Goal: Task Accomplishment & Management: Use online tool/utility

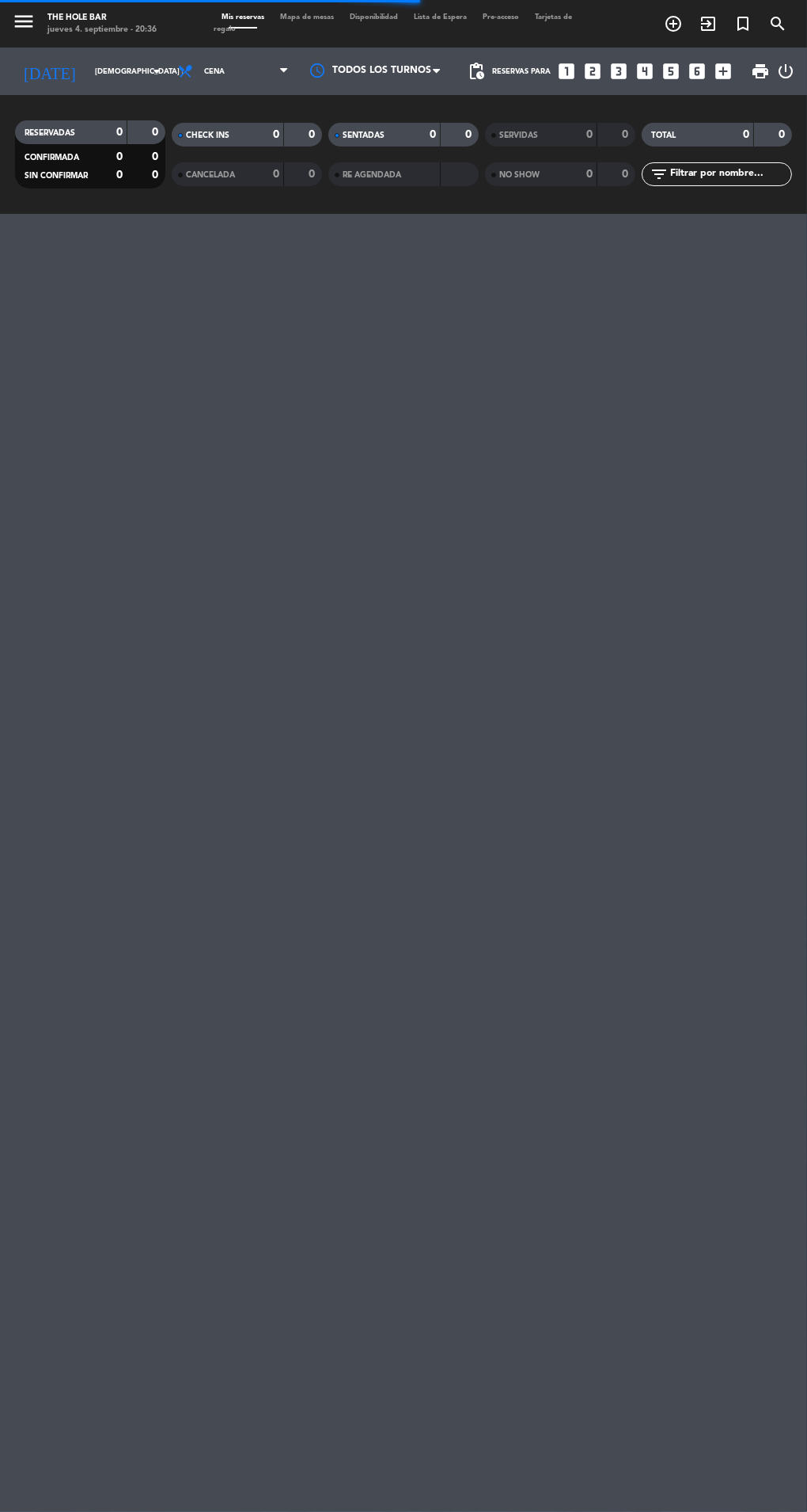
click at [87, 76] on input "[DEMOGRAPHIC_DATA] [DATE]" at bounding box center [139, 71] width 104 height 24
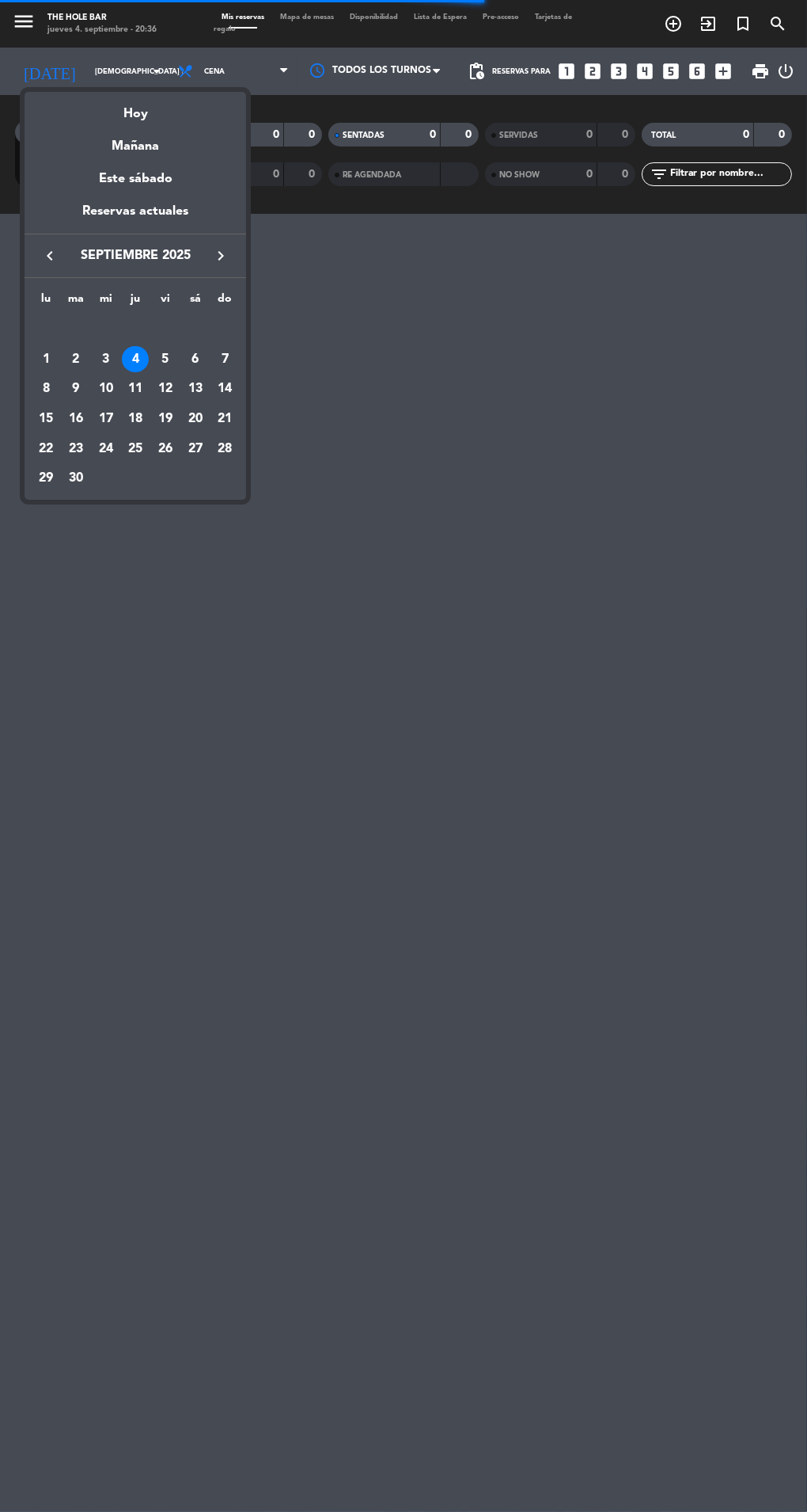
click at [106, 135] on div "Mañana" at bounding box center [135, 140] width 222 height 32
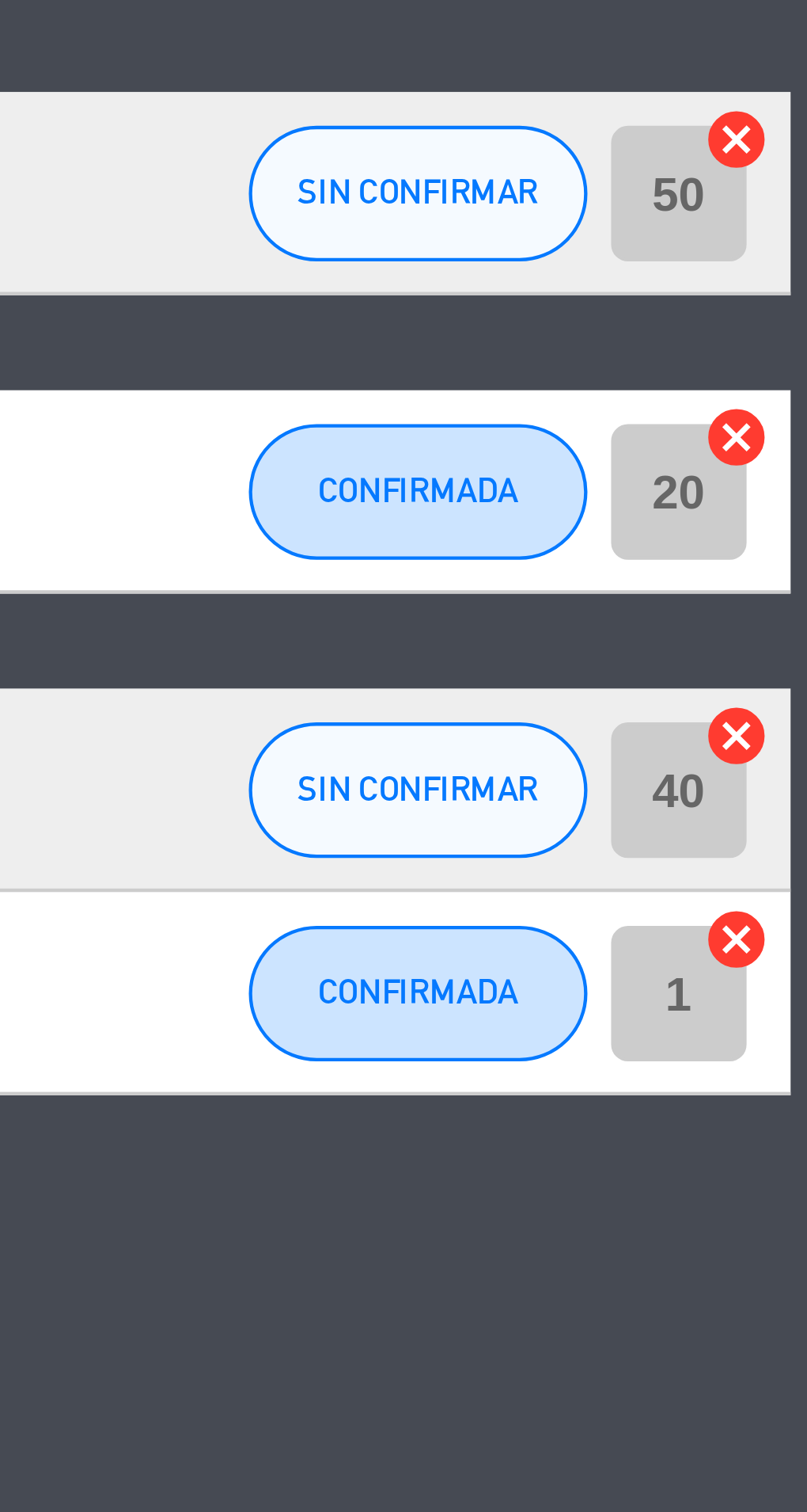
click at [792, 481] on icon "cancel" at bounding box center [790, 484] width 16 height 16
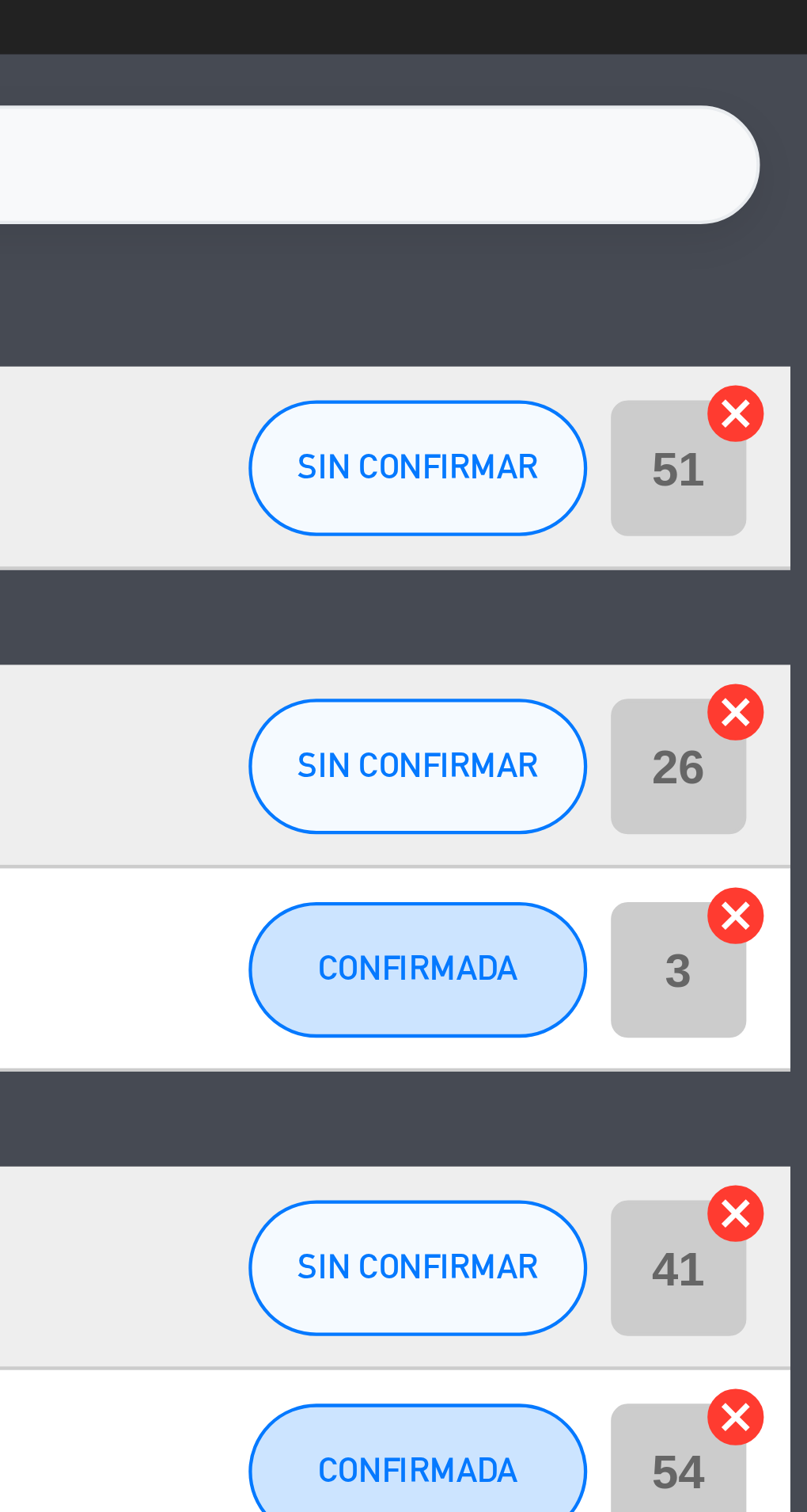
click at [792, 299] on icon "cancel" at bounding box center [790, 298] width 16 height 16
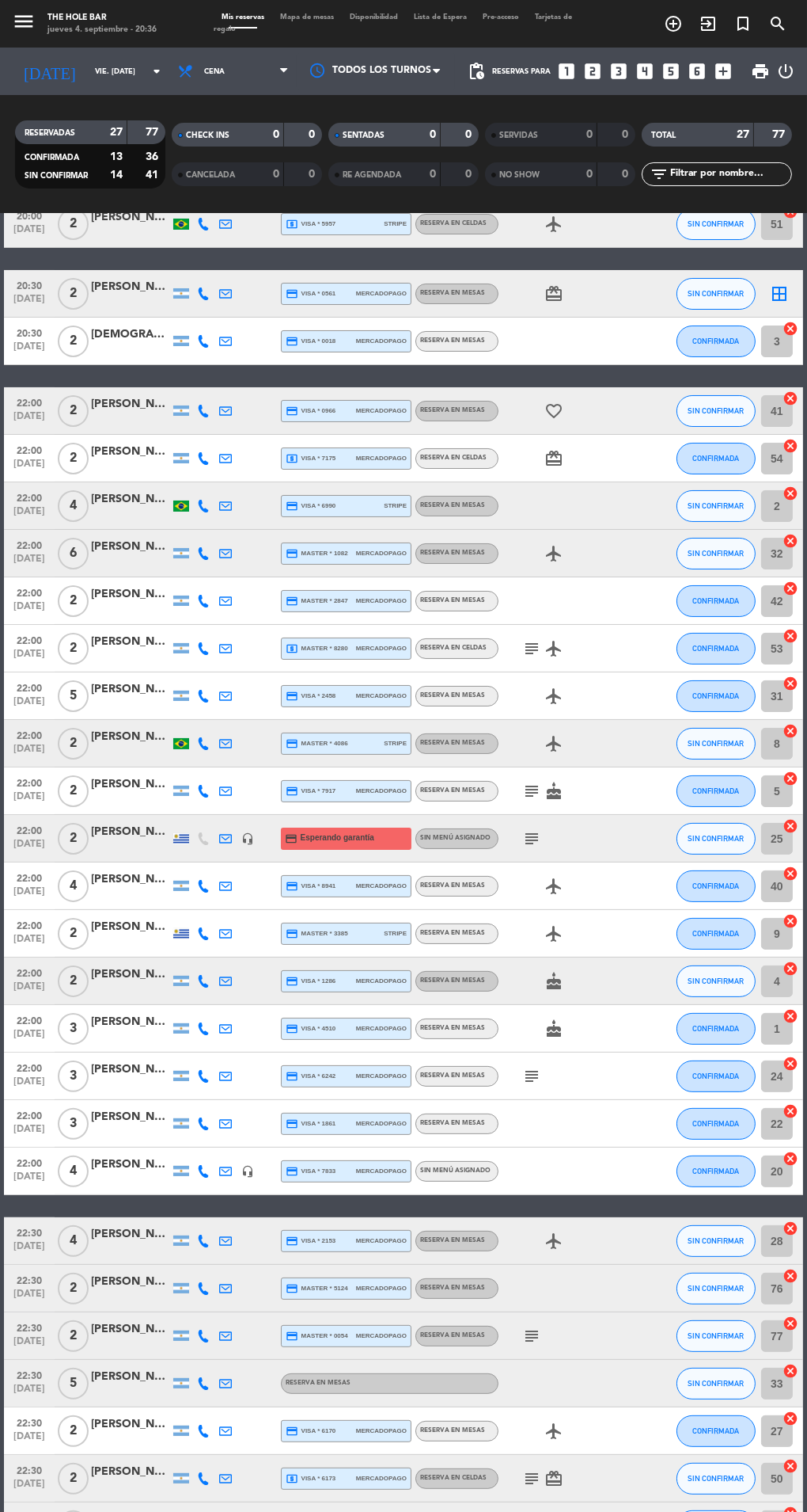
click at [87, 60] on input "vie. [DATE]" at bounding box center [139, 71] width 104 height 24
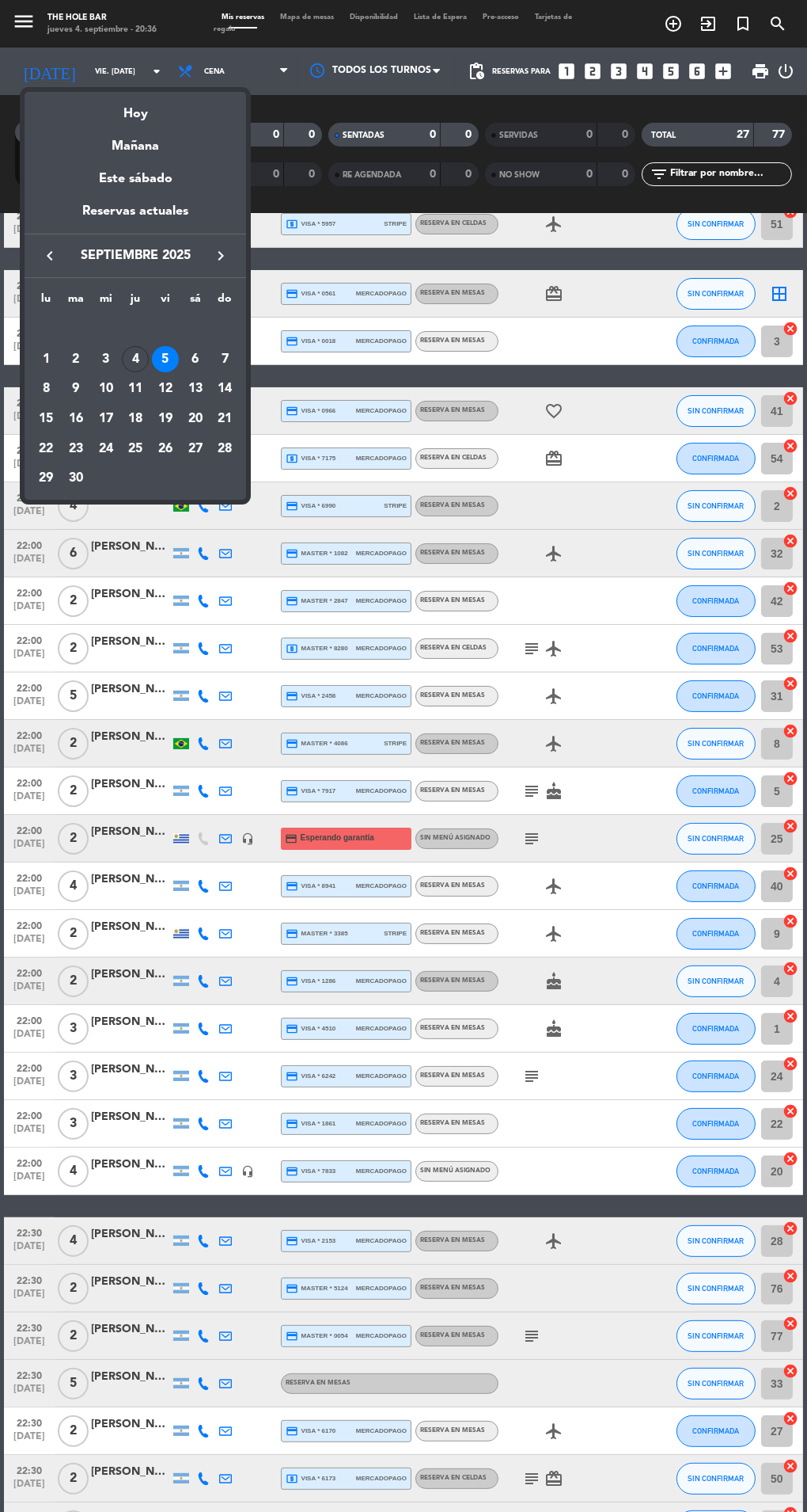
click at [105, 119] on div "Hoy" at bounding box center [135, 108] width 222 height 32
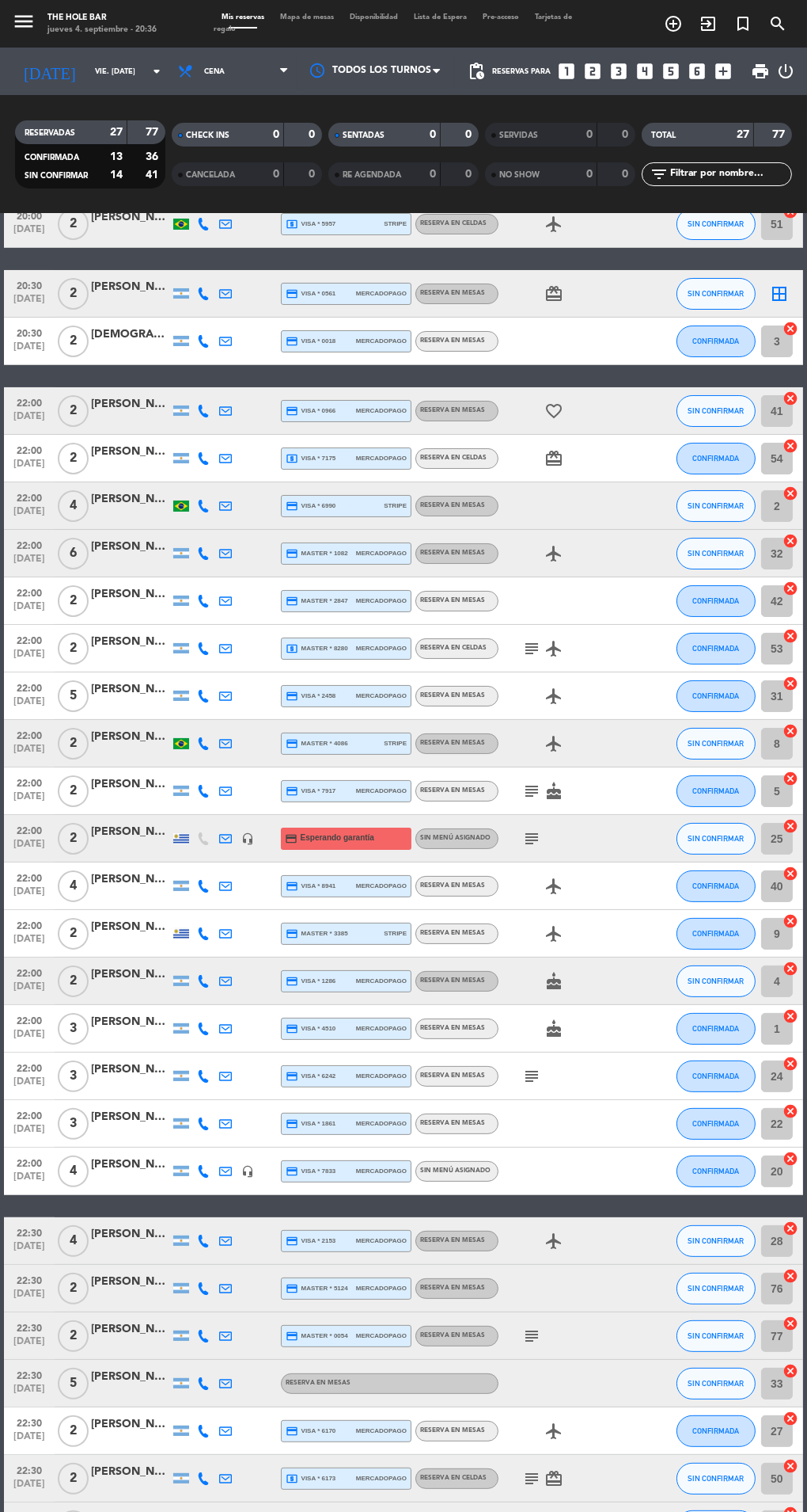
type input "[DEMOGRAPHIC_DATA] [DATE]"
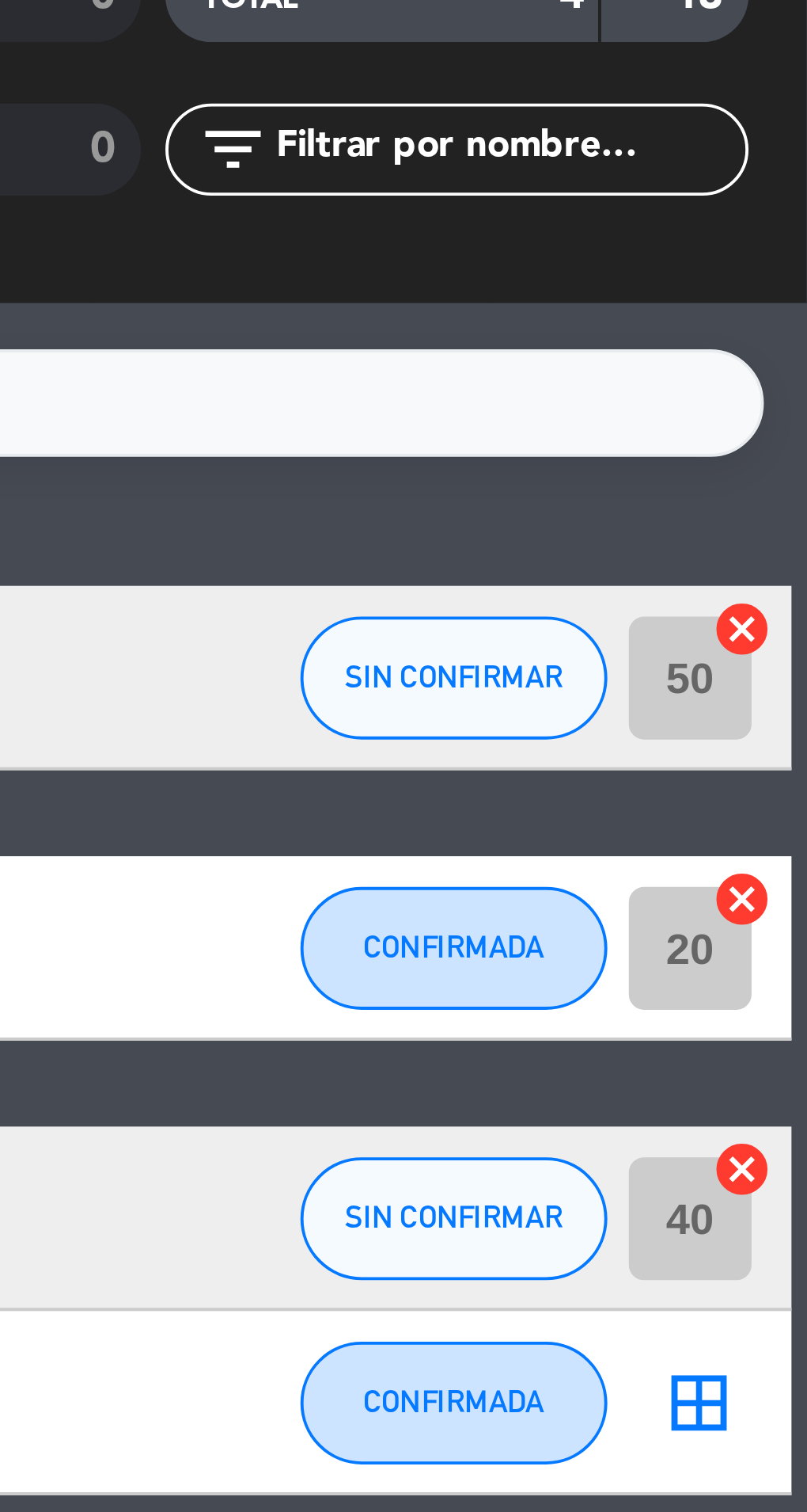
click at [790, 435] on icon "cancel" at bounding box center [790, 437] width 16 height 16
click at [790, 367] on icon "cancel" at bounding box center [790, 367] width 16 height 16
click at [789, 298] on icon "cancel" at bounding box center [790, 298] width 16 height 16
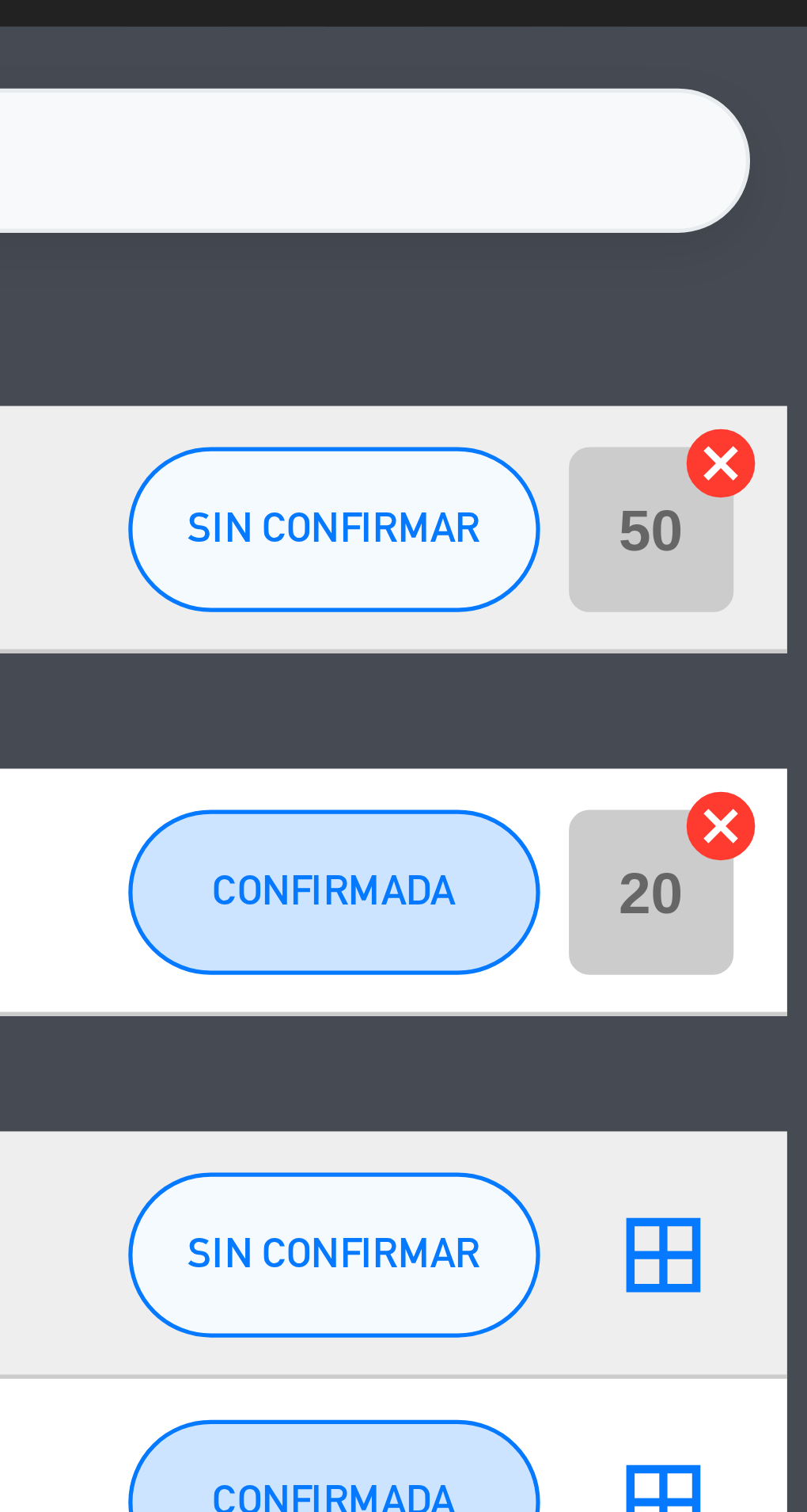
click at [790, 363] on icon "cancel" at bounding box center [790, 367] width 16 height 16
click at [784, 304] on icon "cancel" at bounding box center [790, 298] width 16 height 16
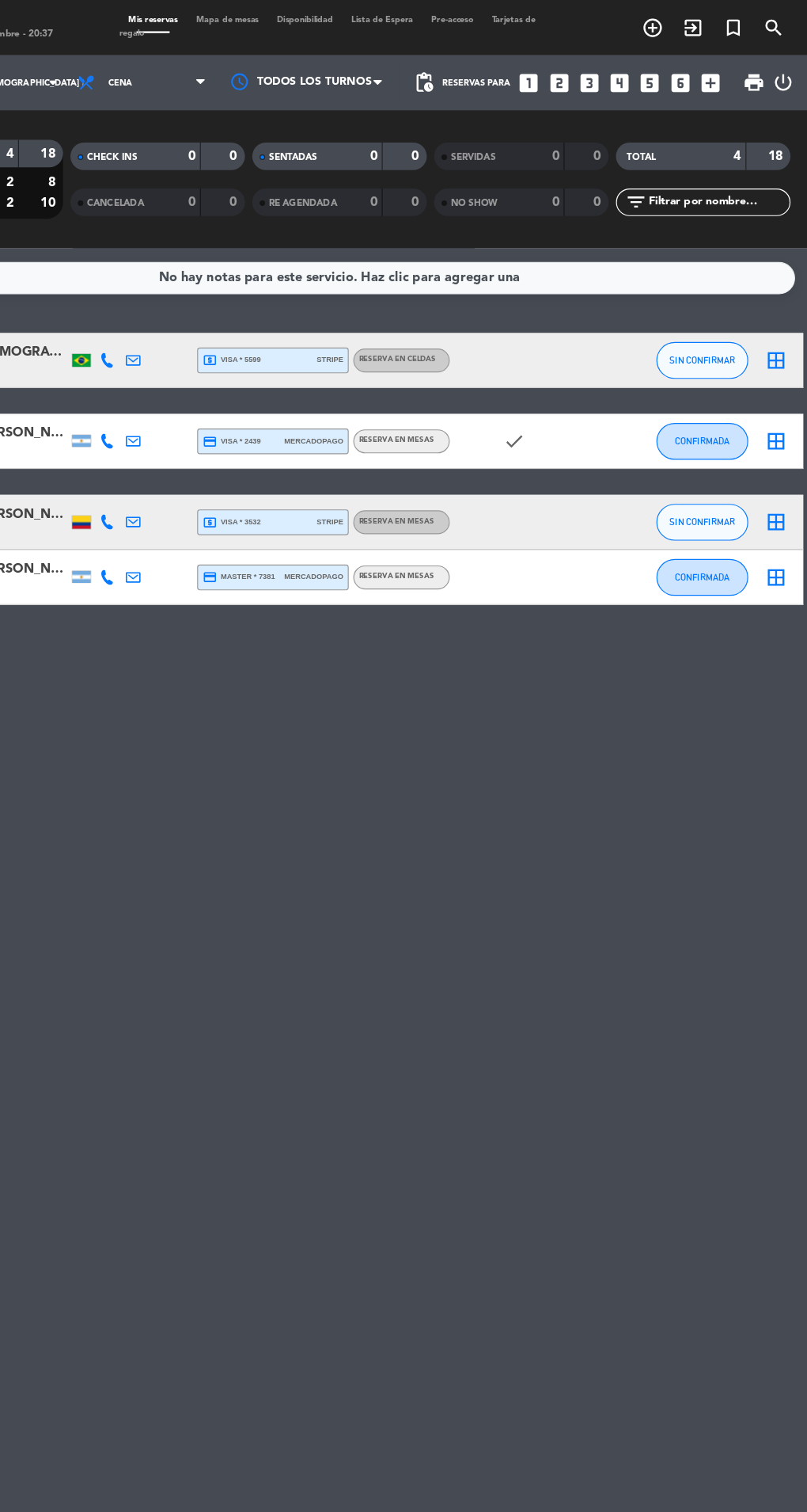
click at [289, 18] on span "Mapa de mesas" at bounding box center [306, 17] width 69 height 7
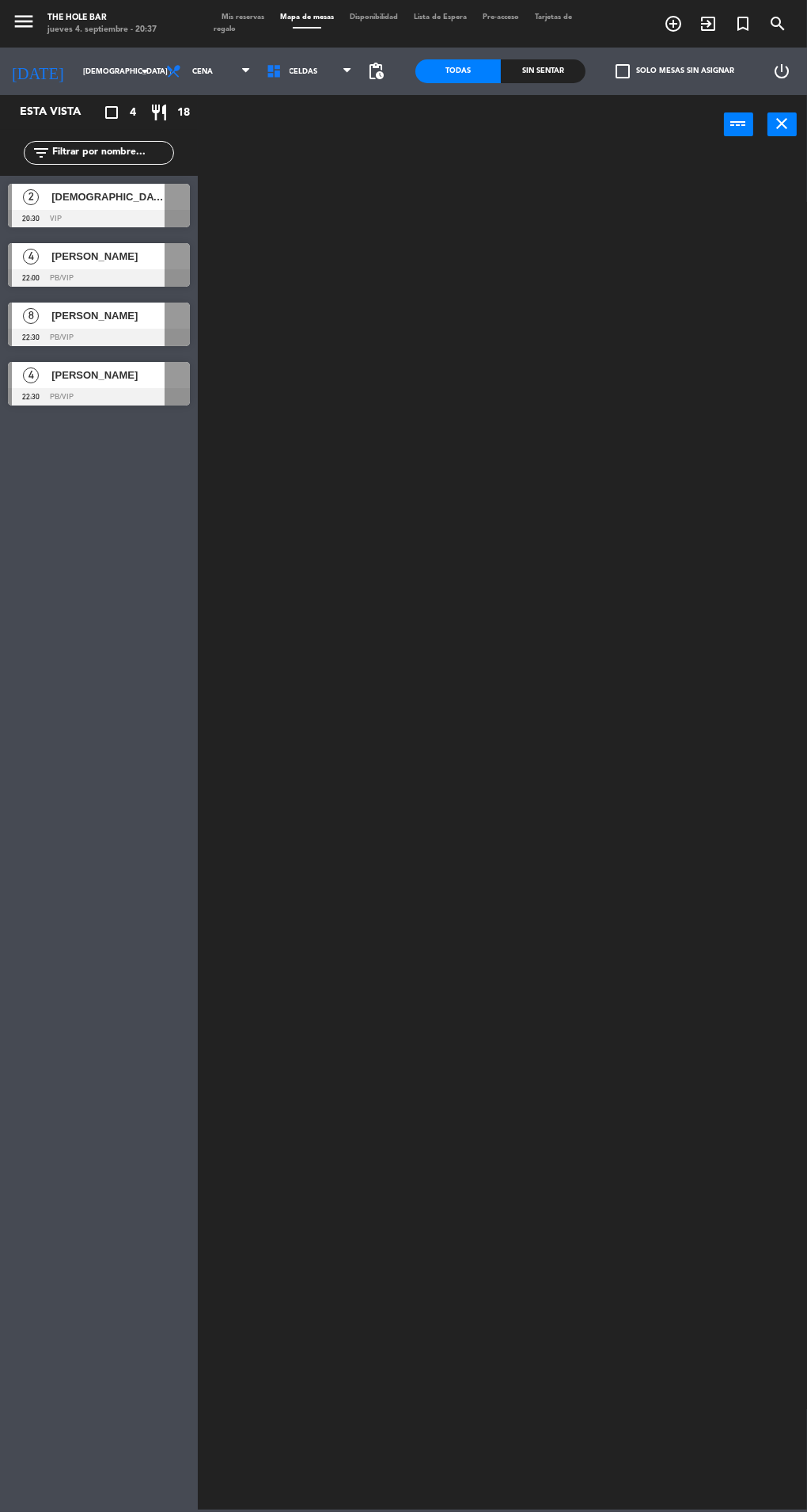
click at [522, 61] on div "Sin sentar" at bounding box center [543, 71] width 85 height 23
click at [274, 66] on icon at bounding box center [278, 71] width 22 height 16
click at [291, 149] on ng-component "menu The Hole Bar jueves 4. septiembre - 20:37 Mis reservas Mapa de mesas Dispo…" at bounding box center [403, 755] width 807 height 1509
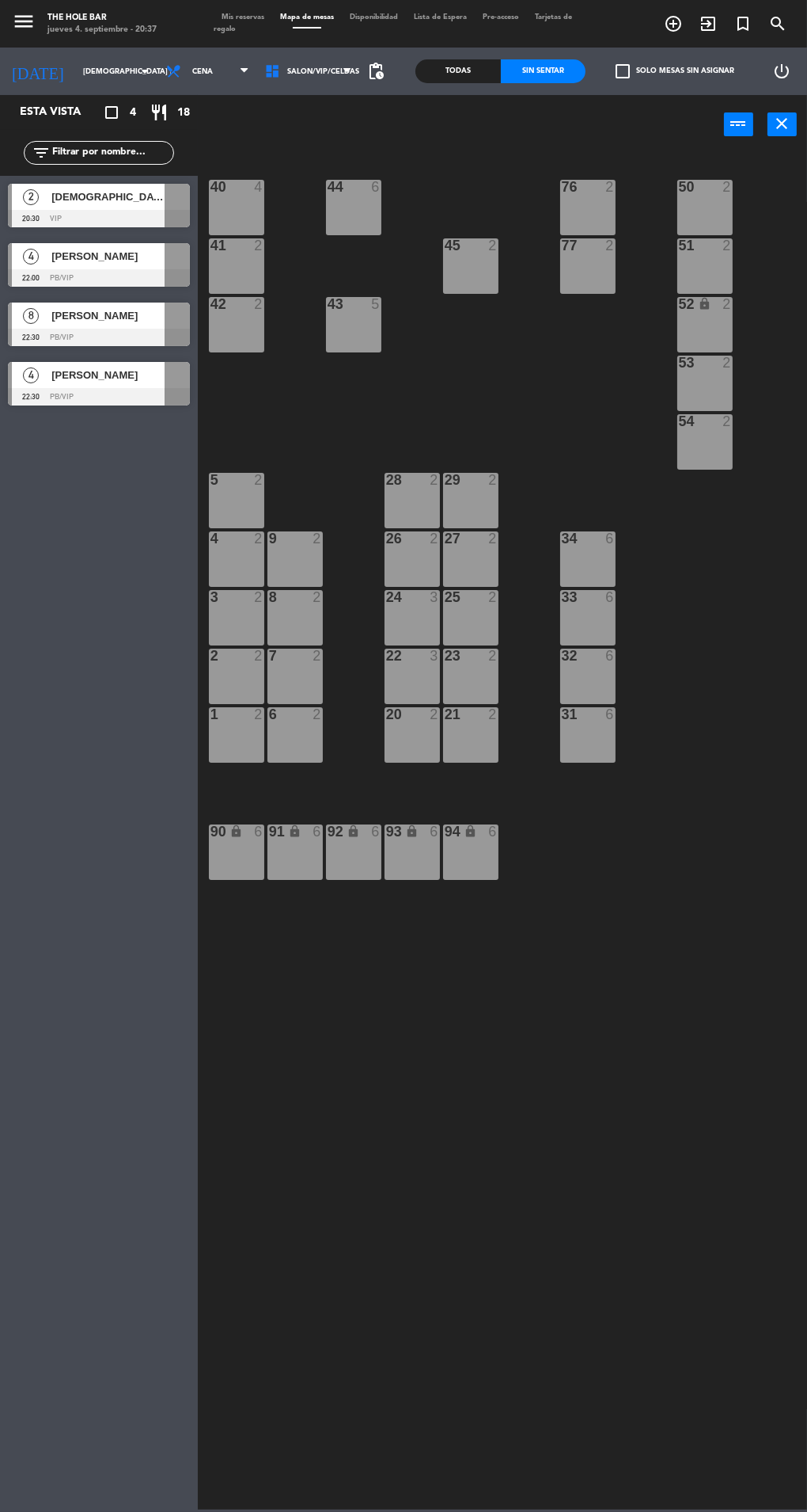
click at [291, 604] on div "8 2" at bounding box center [295, 598] width 56 height 16
click at [361, 132] on button "WALK IN" at bounding box center [378, 124] width 79 height 31
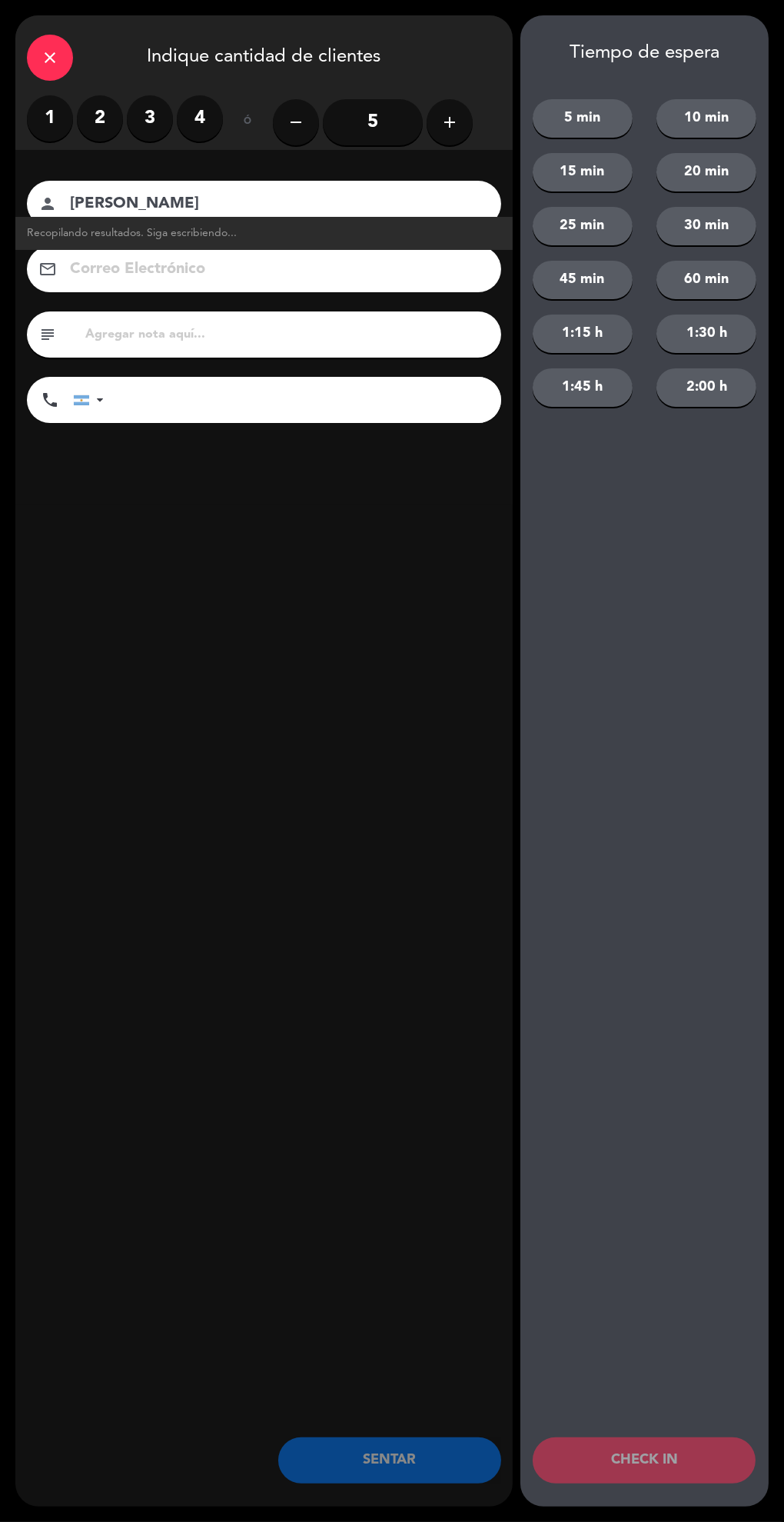
type input "[PERSON_NAME]"
click at [100, 110] on label "2" at bounding box center [100, 118] width 47 height 47
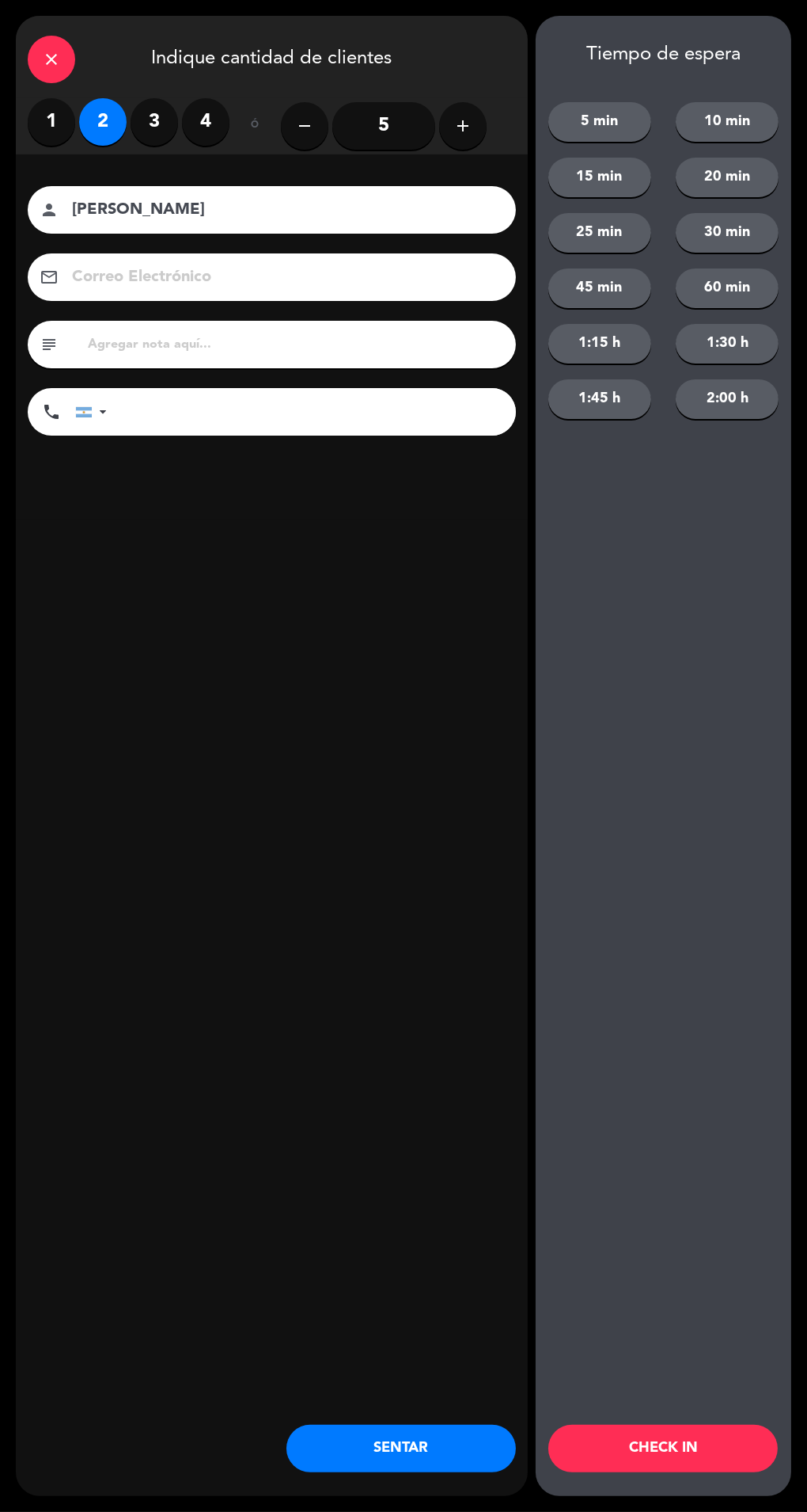
click at [470, 1469] on button "SENTAR" at bounding box center [401, 1448] width 230 height 48
